Goal: Task Accomplishment & Management: Use online tool/utility

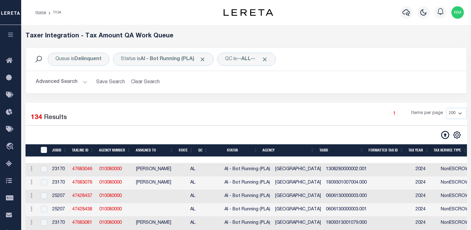
select select "200"
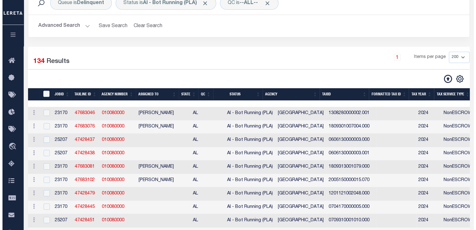
scroll to position [56, 0]
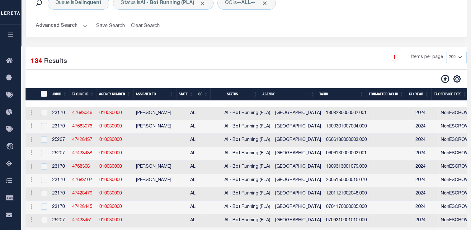
click at [45, 97] on input "TaxID" at bounding box center [44, 94] width 6 height 6
checkbox input "true"
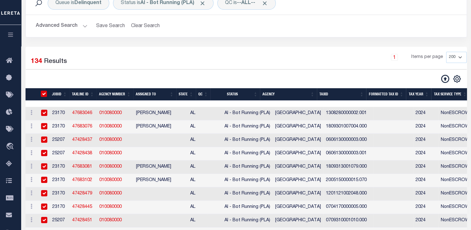
checkbox input "true"
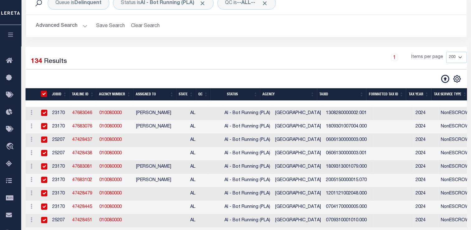
checkbox input "true"
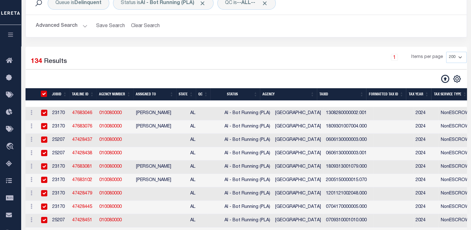
checkbox input "true"
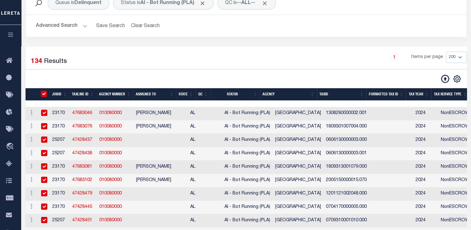
checkbox input "true"
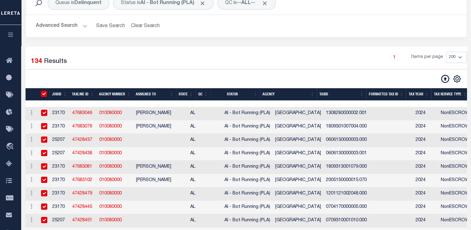
checkbox input "true"
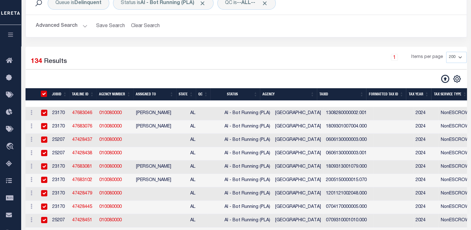
checkbox input "true"
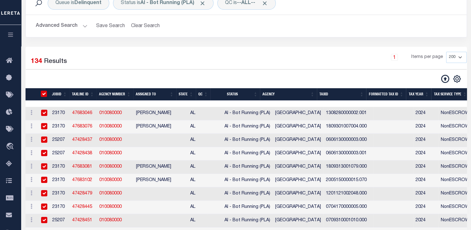
checkbox input "true"
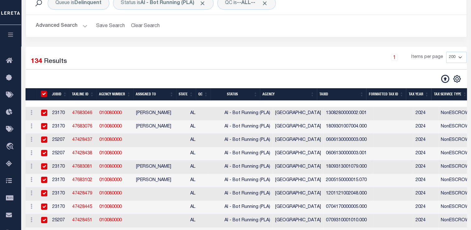
checkbox input "true"
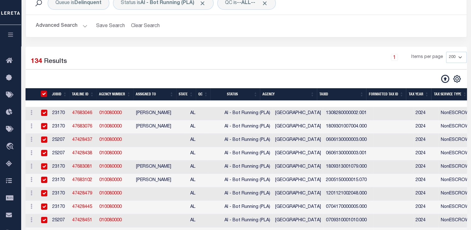
checkbox input "true"
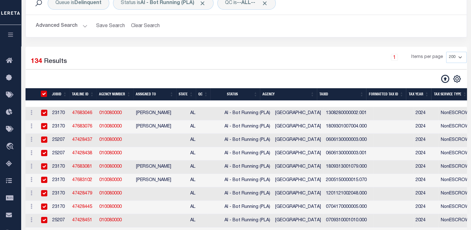
checkbox input "true"
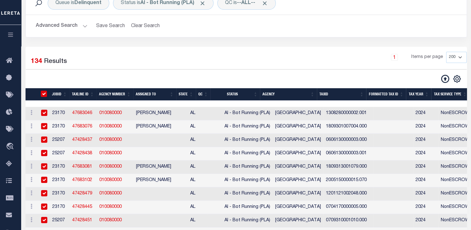
checkbox input "true"
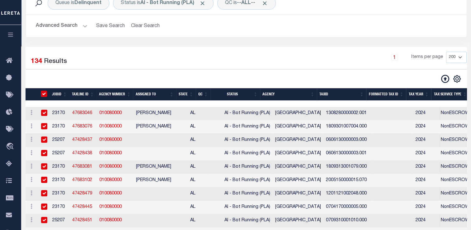
checkbox input "true"
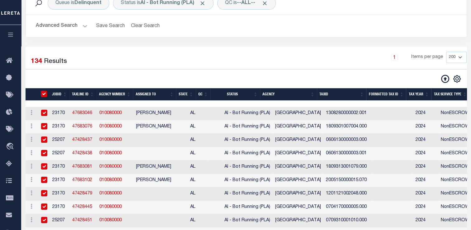
checkbox input "true"
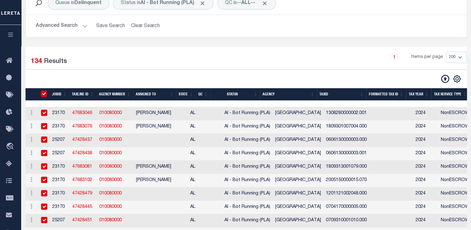
checkbox input "true"
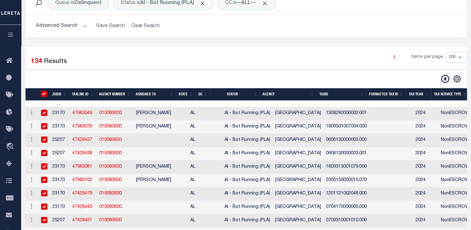
checkbox input "true"
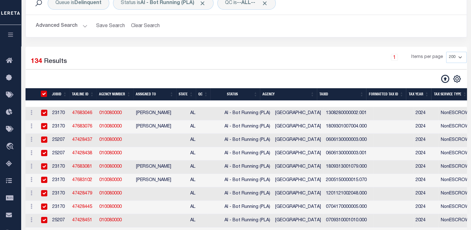
checkbox input "true"
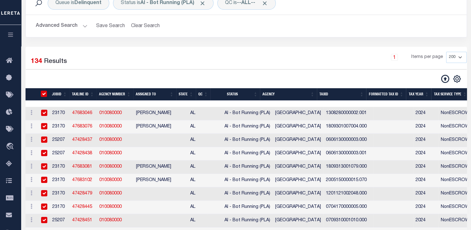
checkbox input "true"
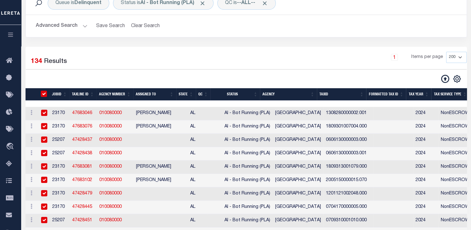
checkbox input "true"
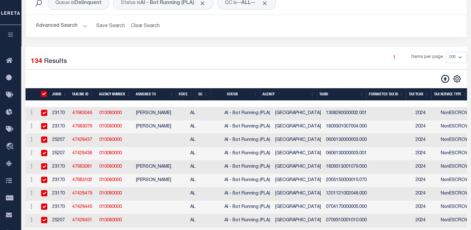
checkbox input "true"
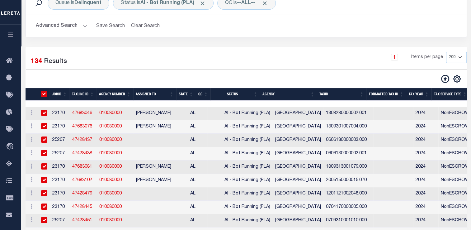
checkbox input "true"
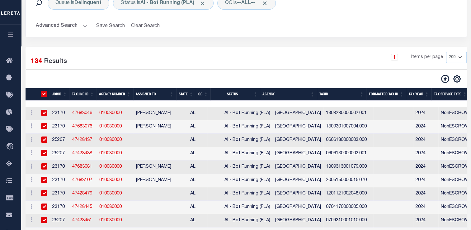
checkbox input "true"
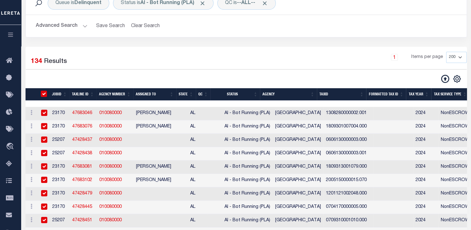
checkbox input "true"
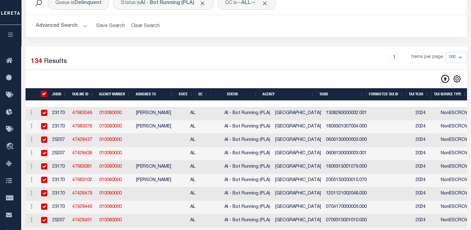
checkbox input "true"
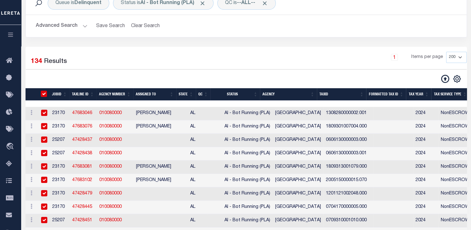
checkbox input "true"
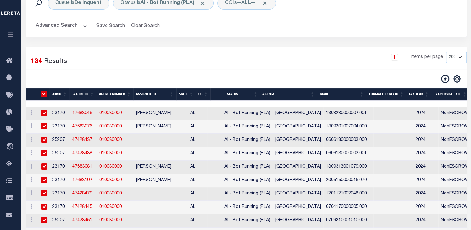
checkbox input "true"
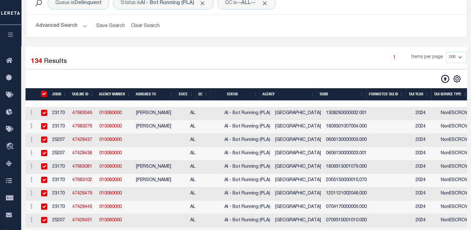
checkbox input "true"
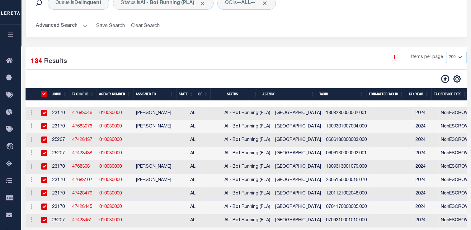
checkbox input "true"
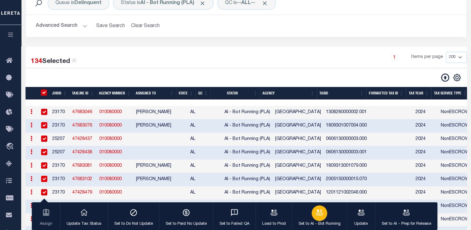
click at [324, 221] on p "Set to AI - Bot Running" at bounding box center [320, 224] width 42 height 6
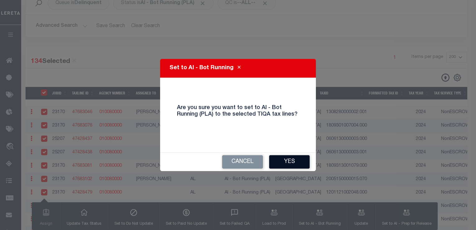
click at [293, 162] on button "Yes" at bounding box center [289, 161] width 40 height 13
